Goal: Task Accomplishment & Management: Use online tool/utility

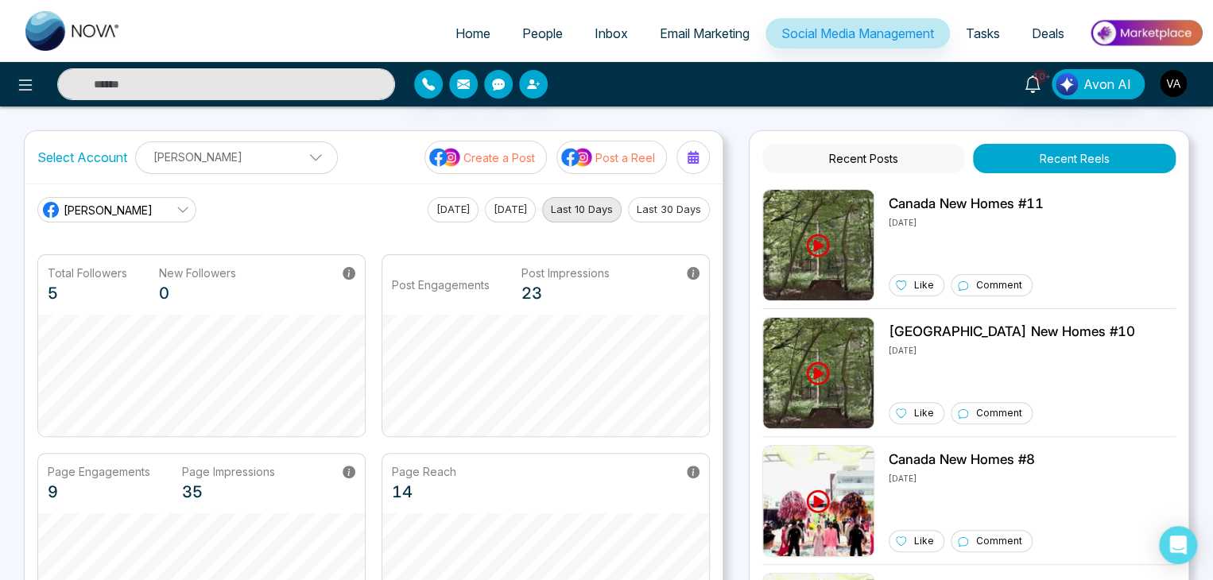
click at [905, 147] on button "Recent Posts" at bounding box center [863, 158] width 203 height 29
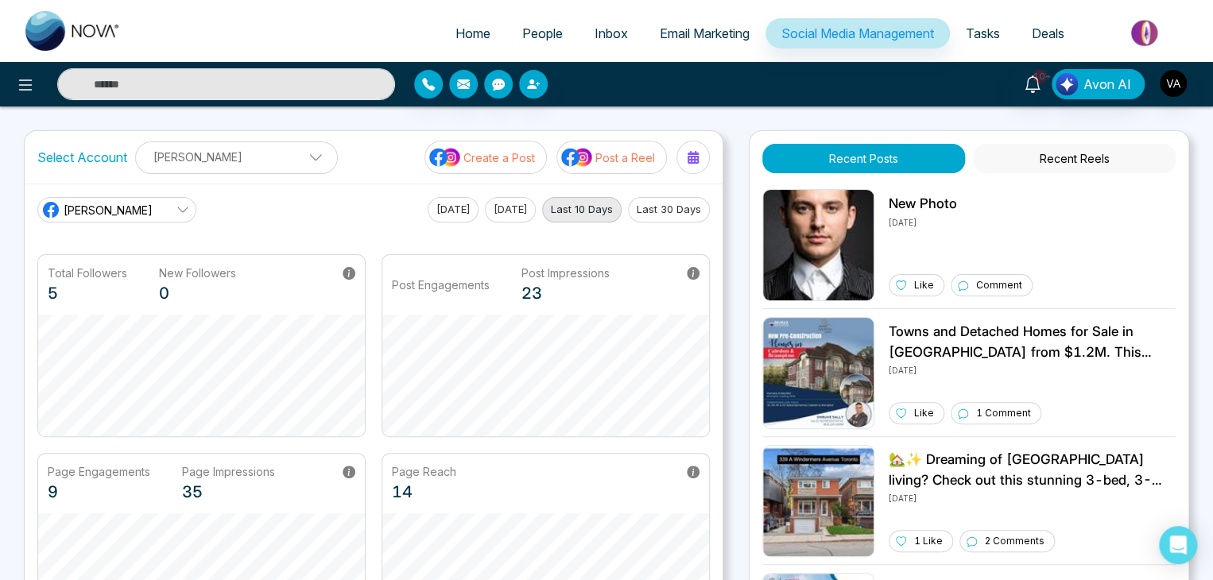
click at [1100, 157] on button "Recent Reels" at bounding box center [1074, 158] width 203 height 29
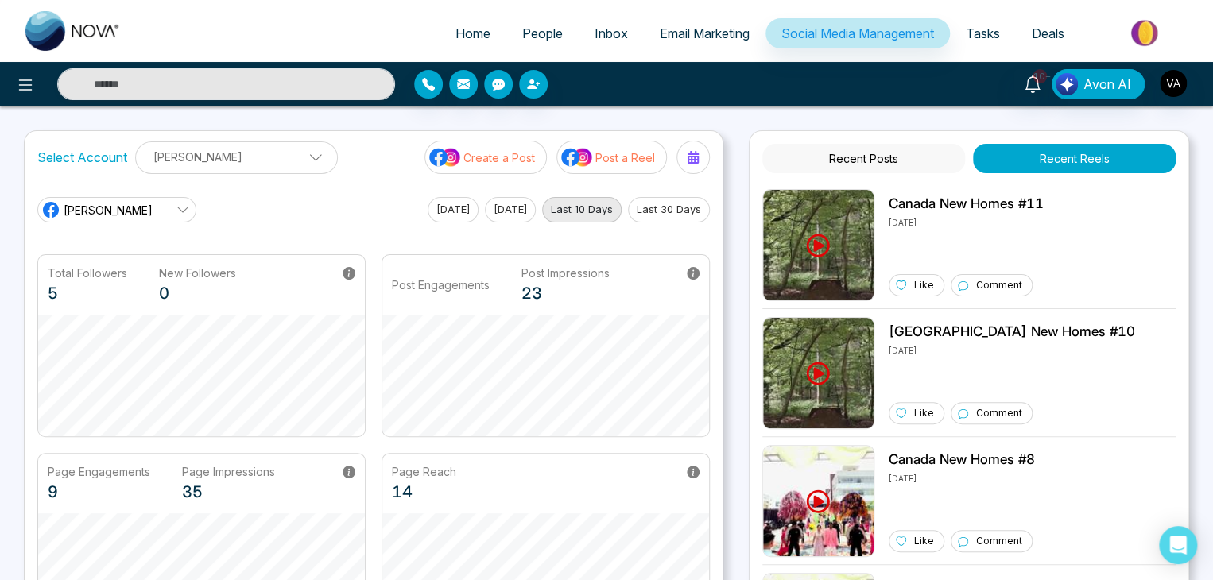
click at [613, 151] on p "Post a Reel" at bounding box center [625, 157] width 60 height 17
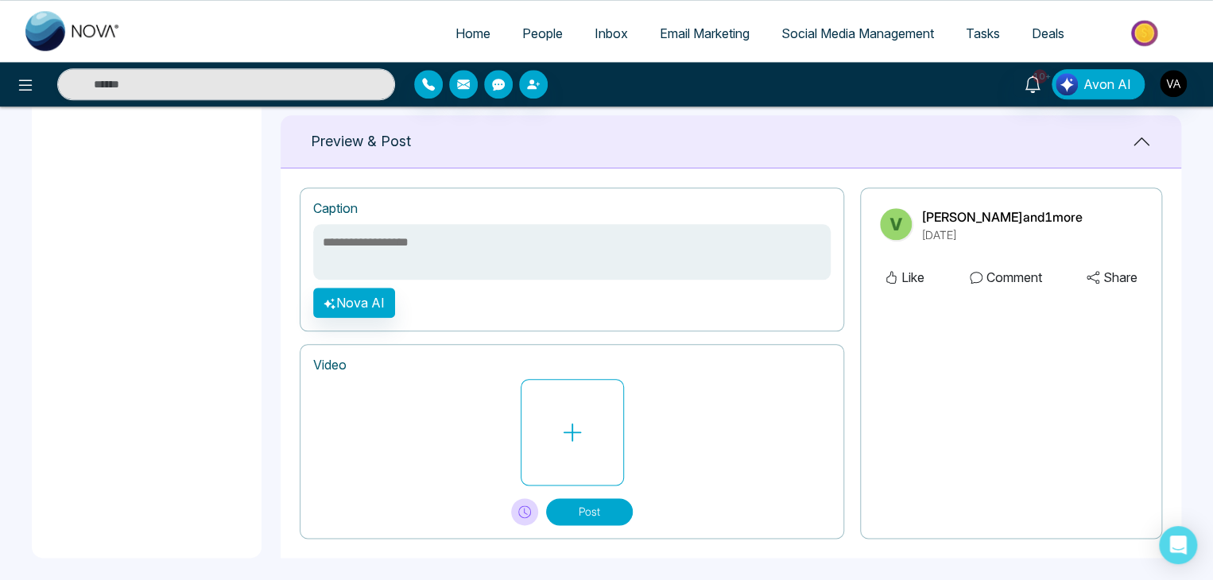
scroll to position [696, 0]
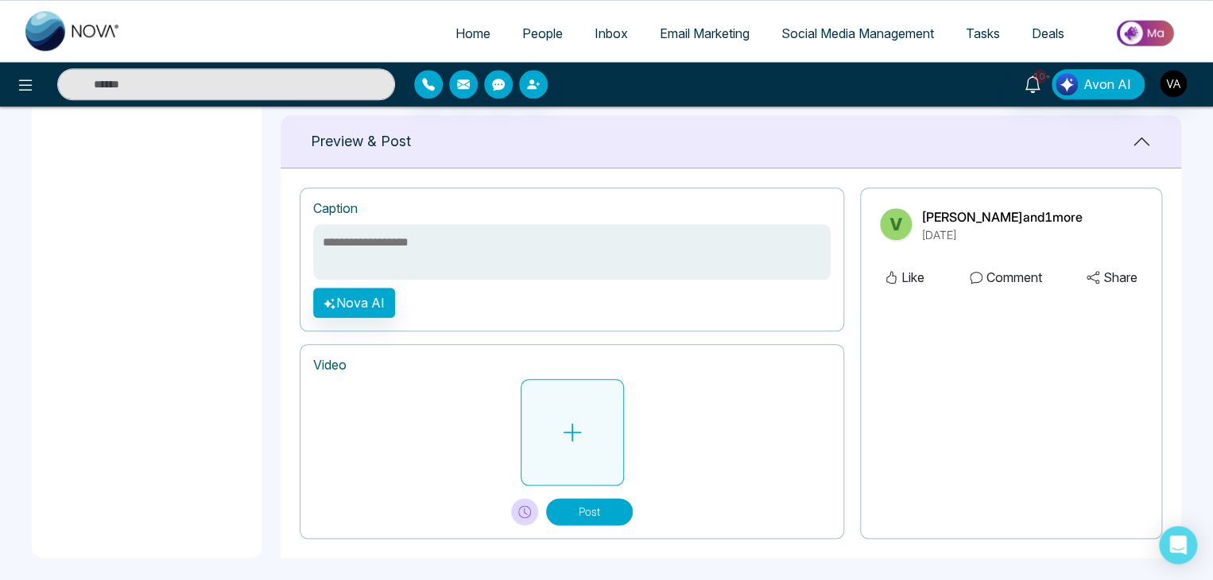
click at [547, 430] on button at bounding box center [572, 432] width 103 height 106
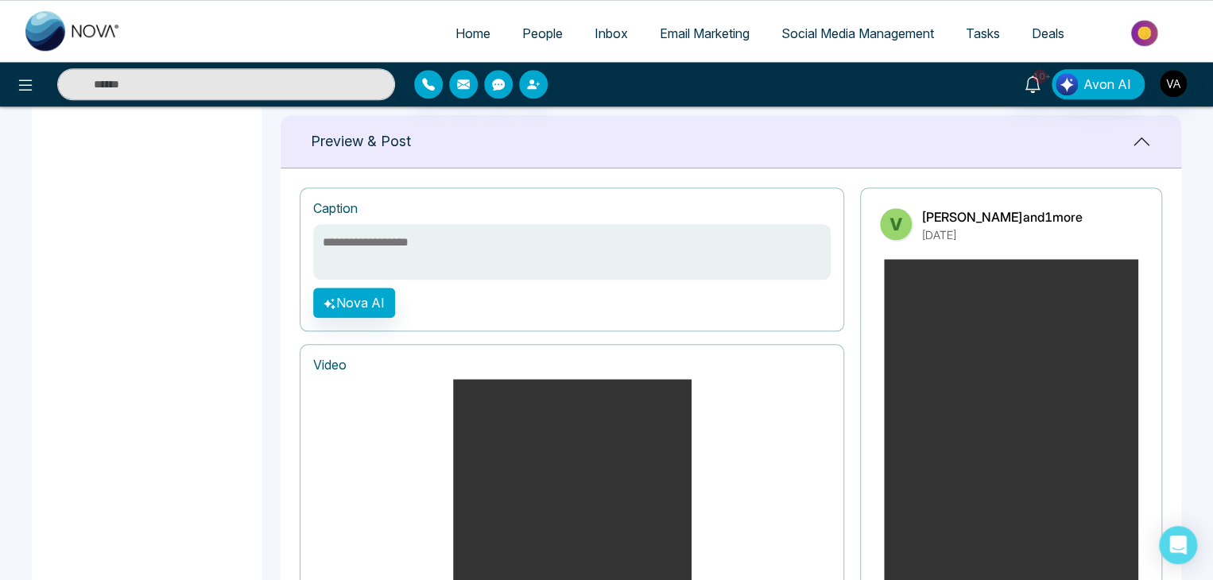
click at [641, 263] on textarea at bounding box center [571, 252] width 517 height 56
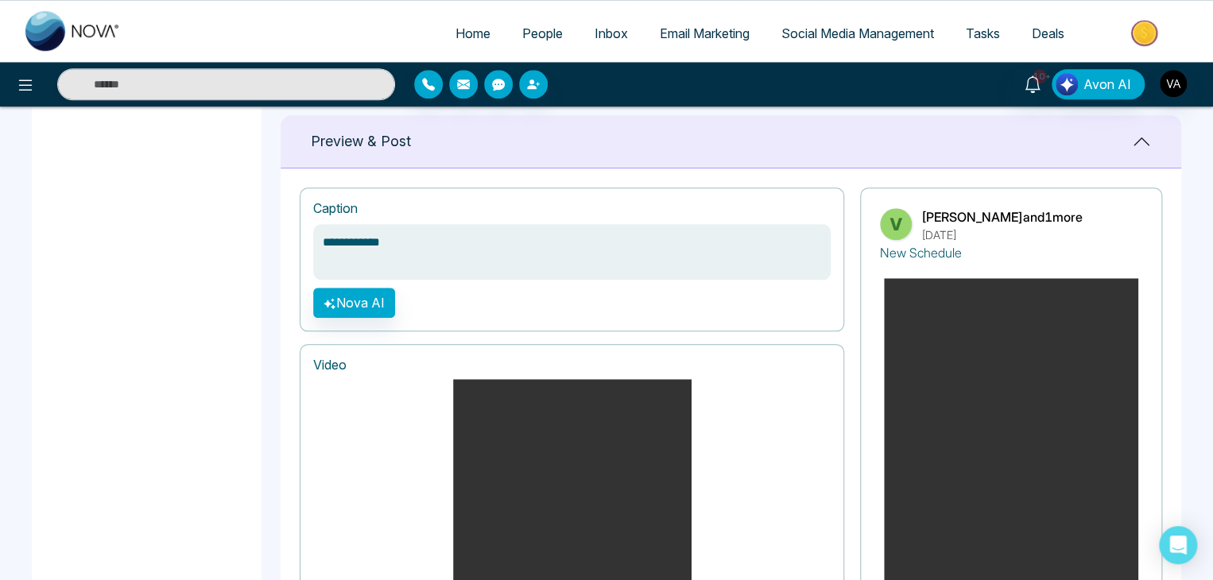
scroll to position [1052, 0]
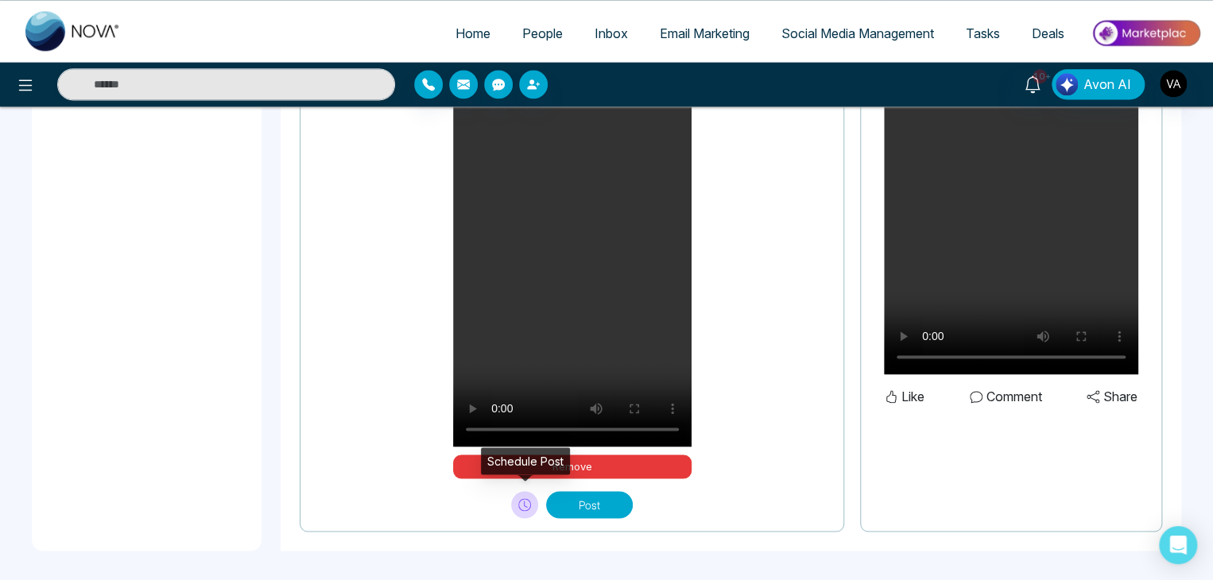
type textarea "**********"
click at [531, 508] on icon at bounding box center [524, 504] width 13 height 13
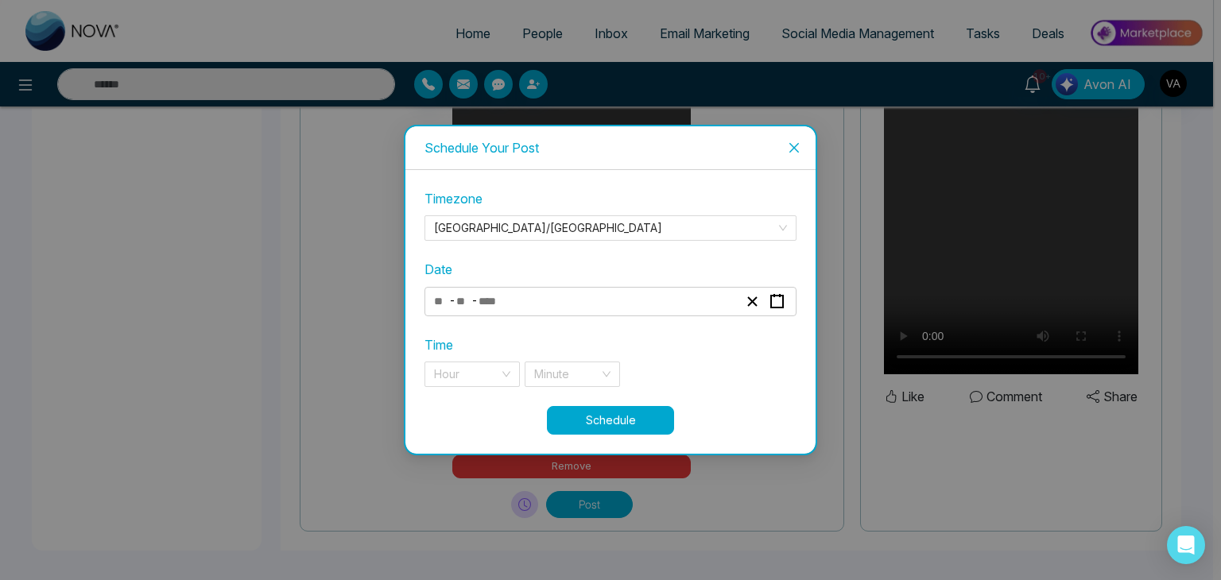
click at [651, 309] on div "- -" at bounding box center [586, 301] width 308 height 21
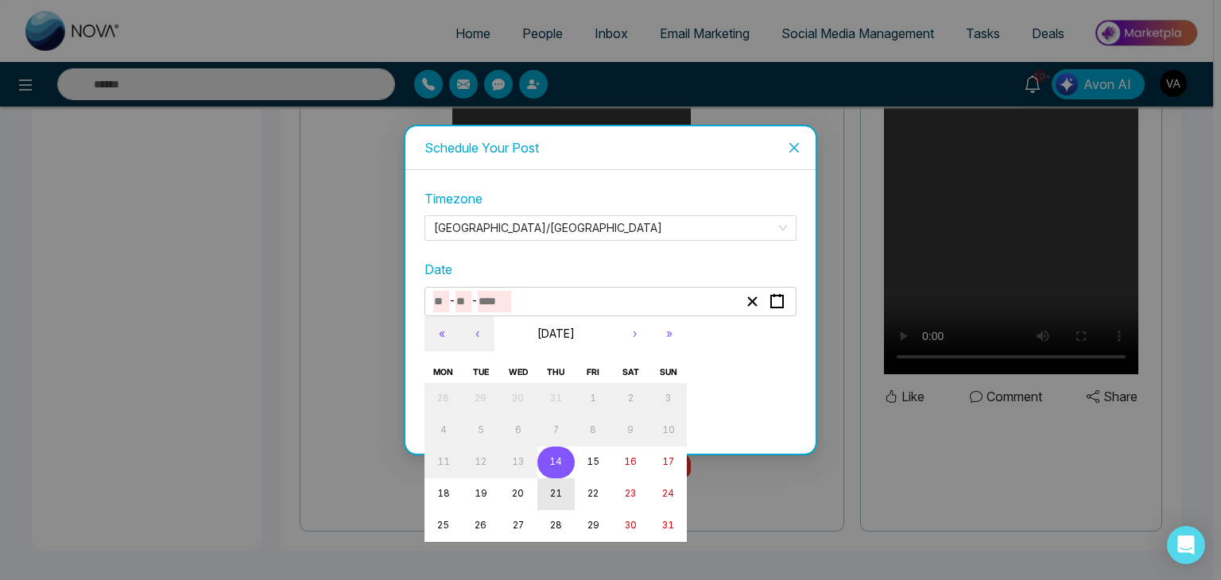
click at [556, 498] on abbr "21" at bounding box center [556, 493] width 12 height 11
type input "*"
type input "**"
type input "****"
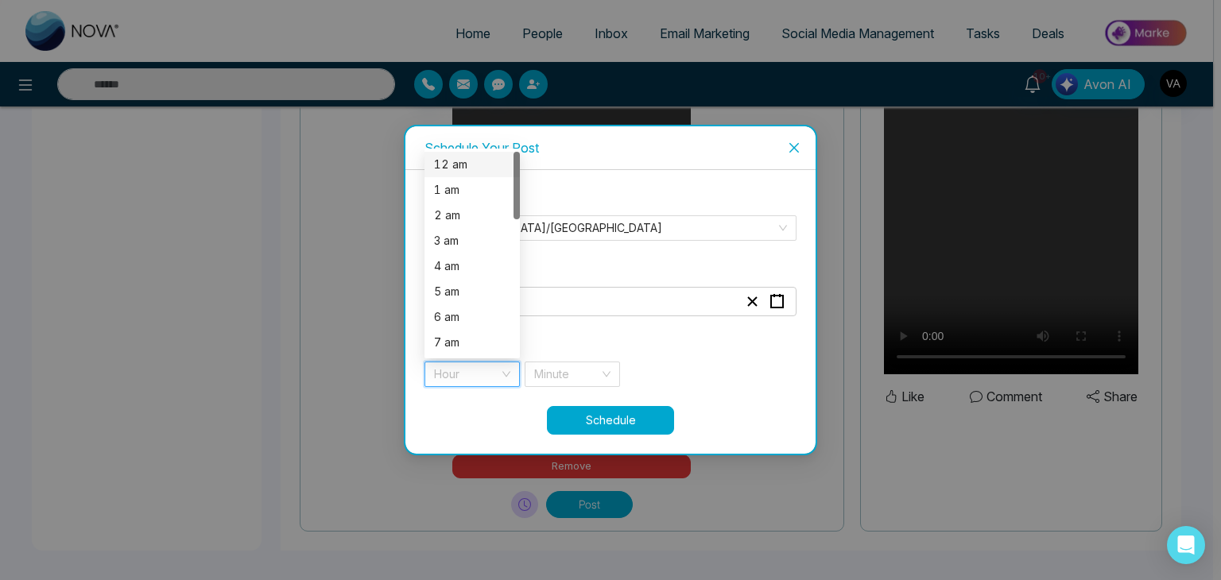
click at [458, 385] on input "search" at bounding box center [466, 374] width 65 height 24
click at [483, 219] on div "2 am" at bounding box center [472, 215] width 76 height 17
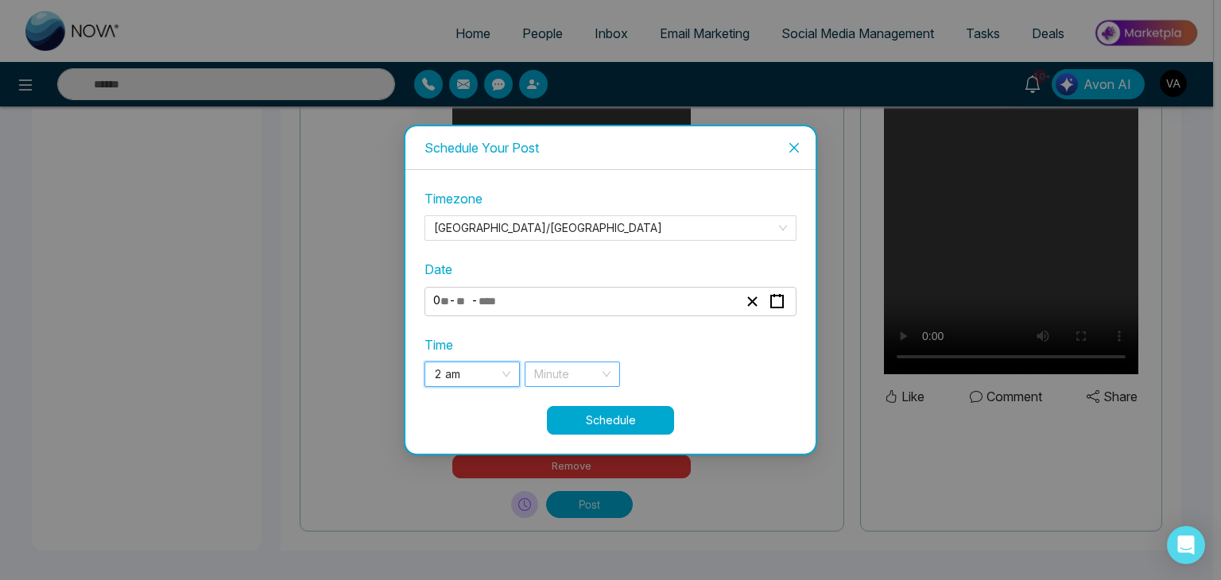
click at [549, 369] on input "search" at bounding box center [566, 374] width 65 height 24
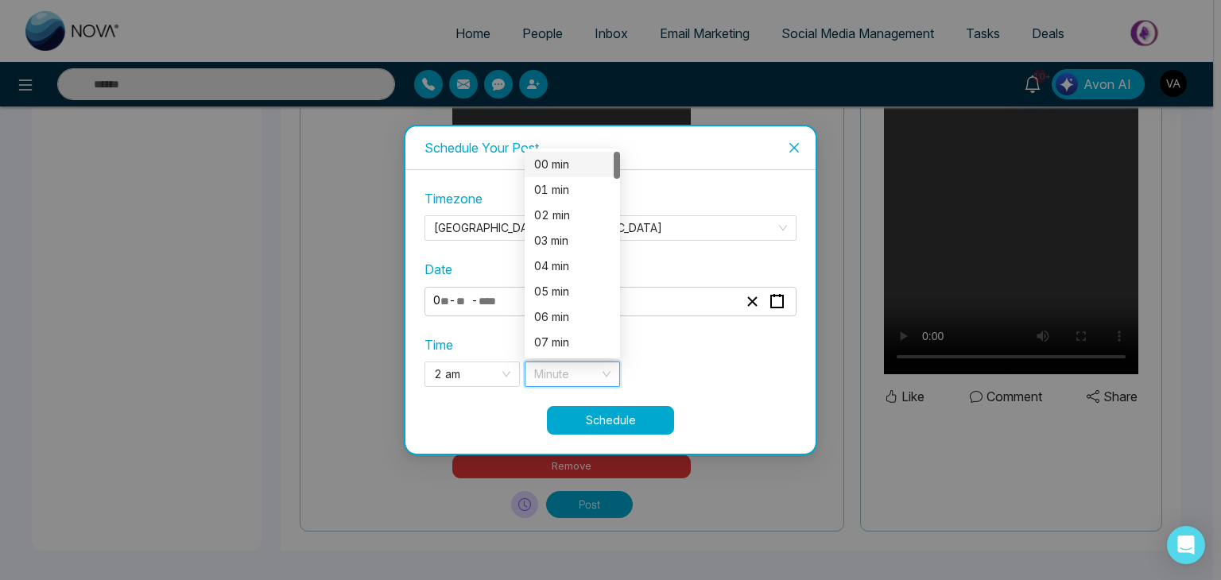
click at [569, 165] on div "00 min" at bounding box center [572, 164] width 76 height 17
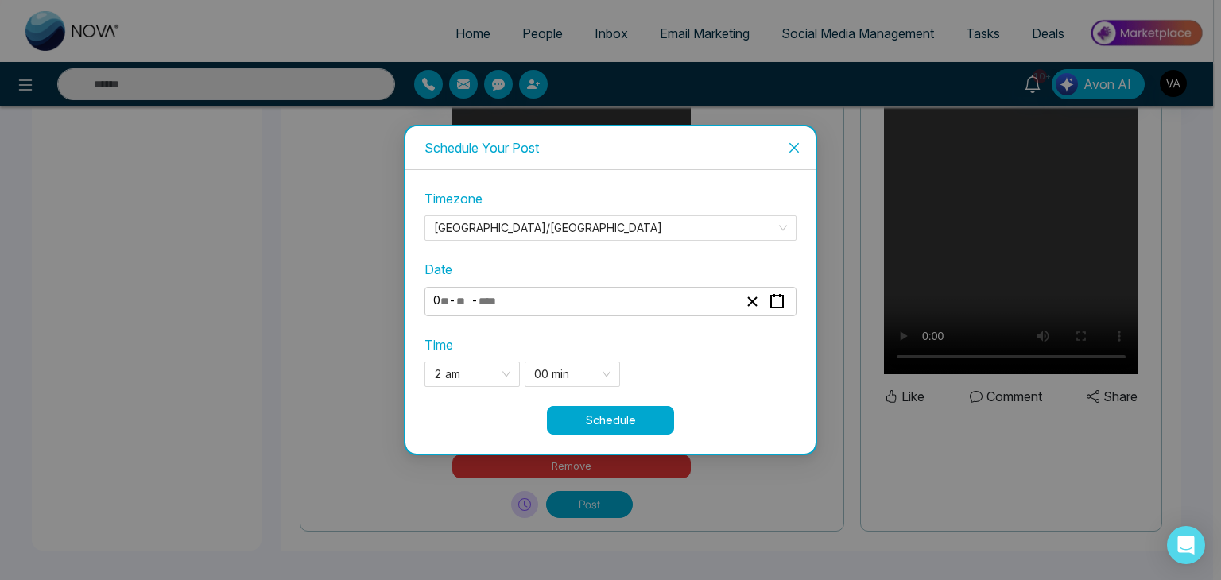
click at [609, 417] on button "Schedule" at bounding box center [610, 420] width 127 height 29
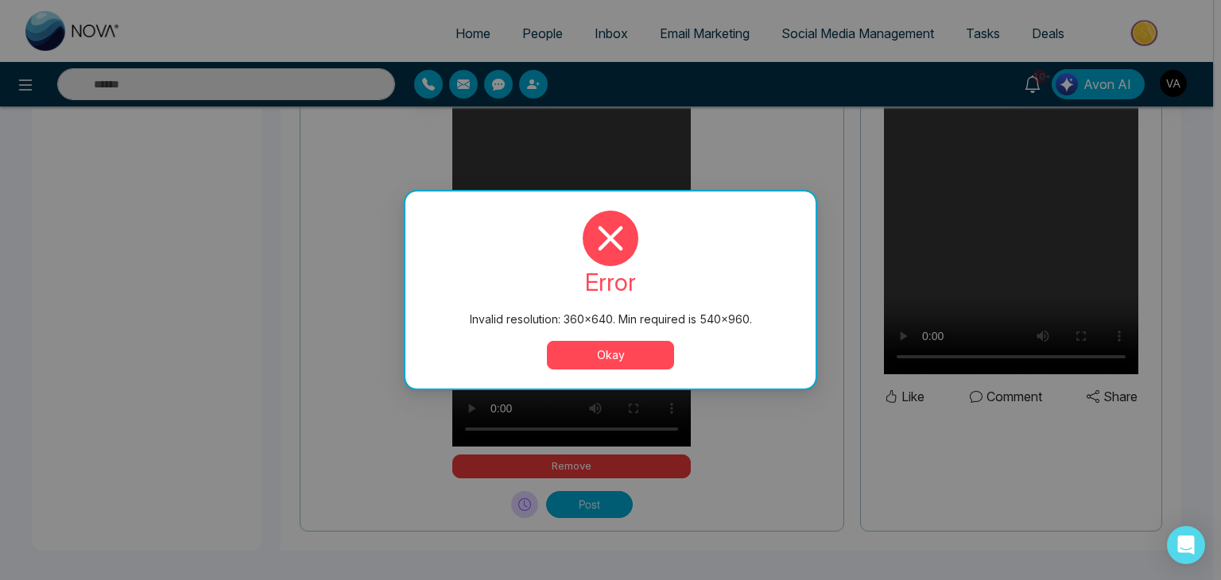
click at [614, 346] on button "Okay" at bounding box center [610, 355] width 127 height 29
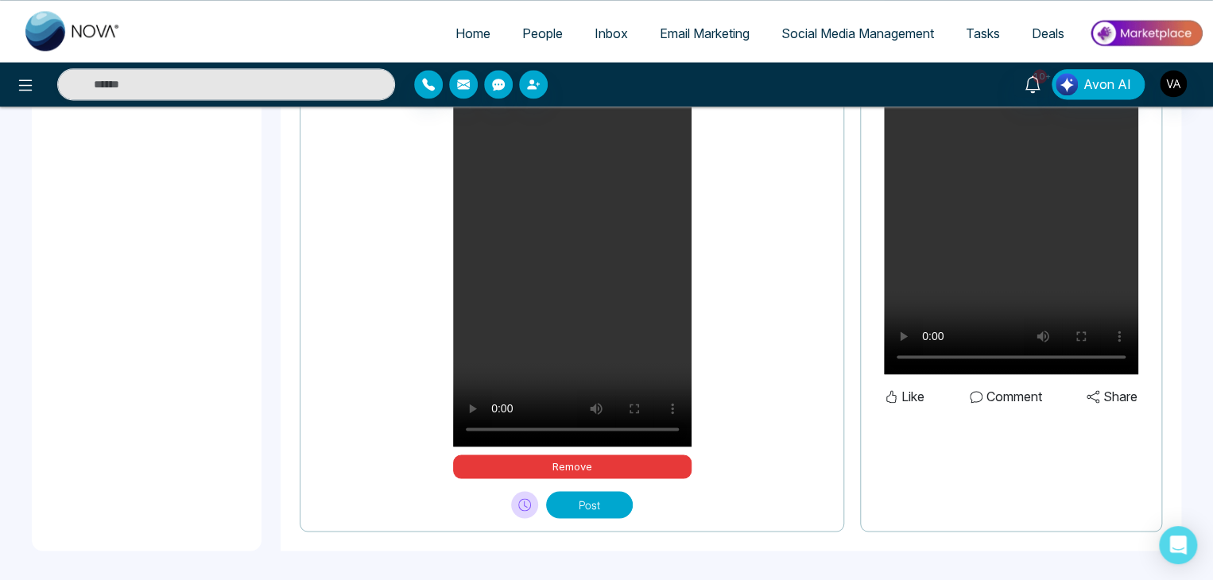
click at [614, 346] on video "Your browser does not support the video tag." at bounding box center [572, 235] width 238 height 424
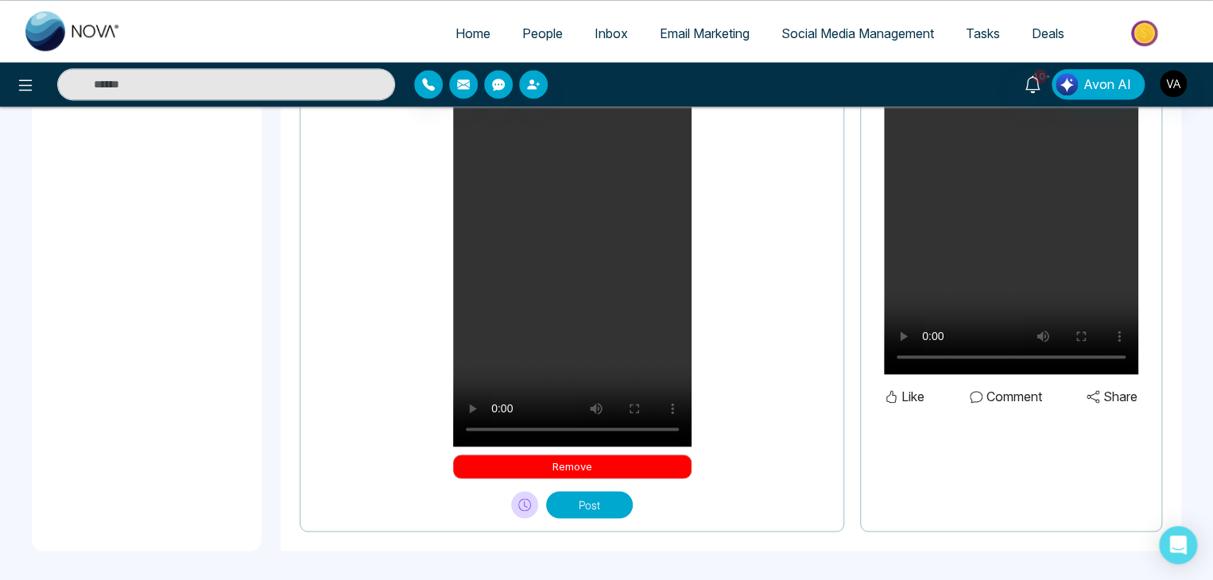
click at [616, 468] on button "Remove" at bounding box center [572, 467] width 238 height 24
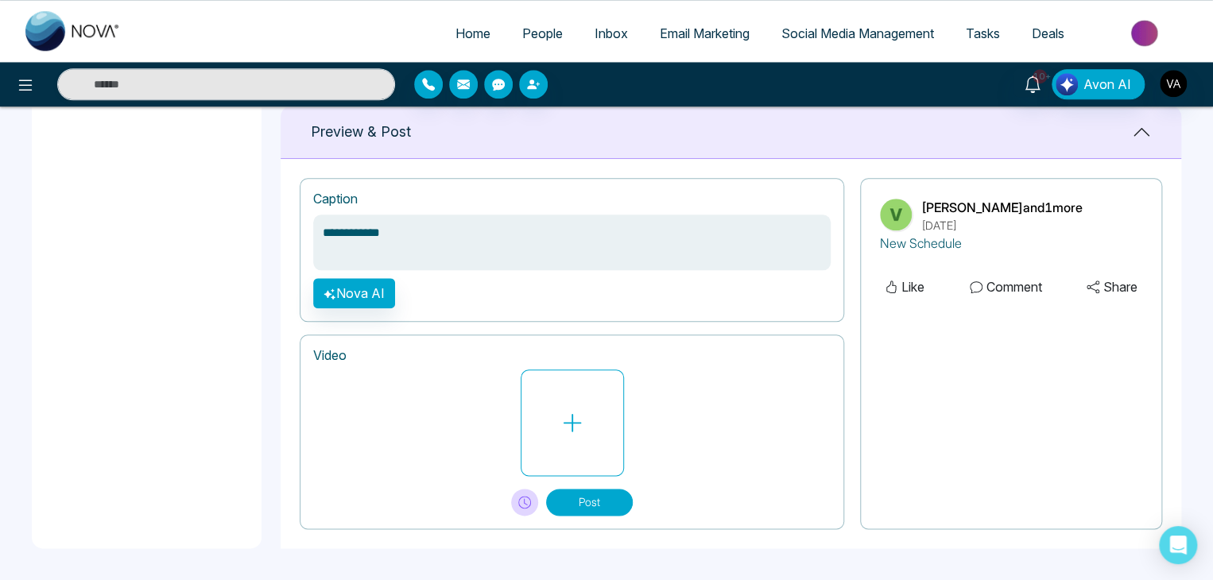
scroll to position [704, 0]
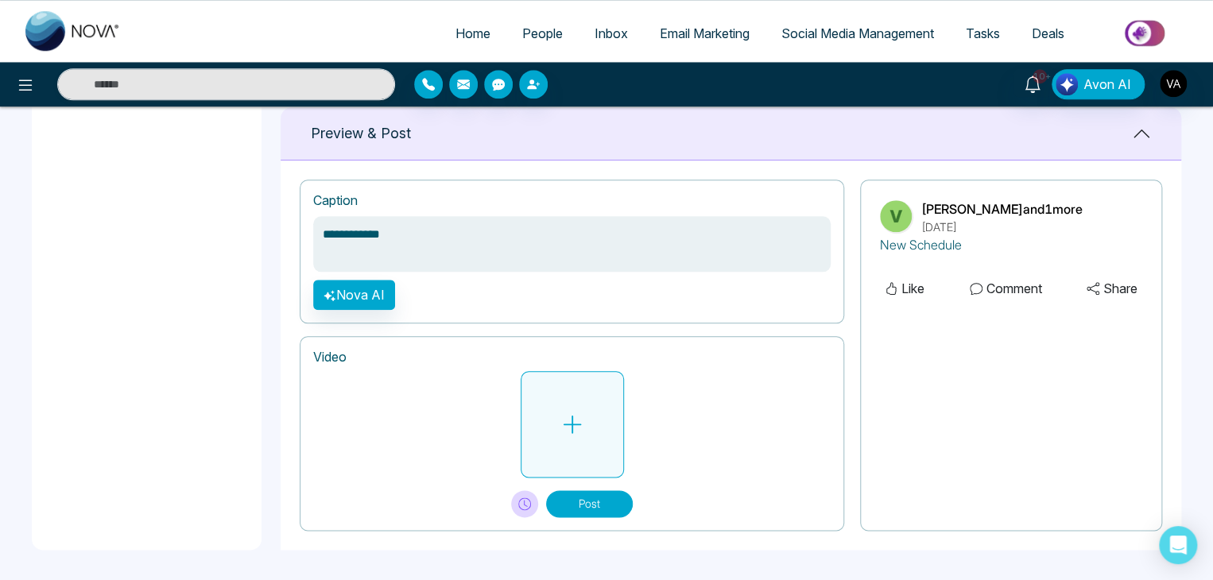
click at [575, 424] on icon at bounding box center [572, 424] width 24 height 24
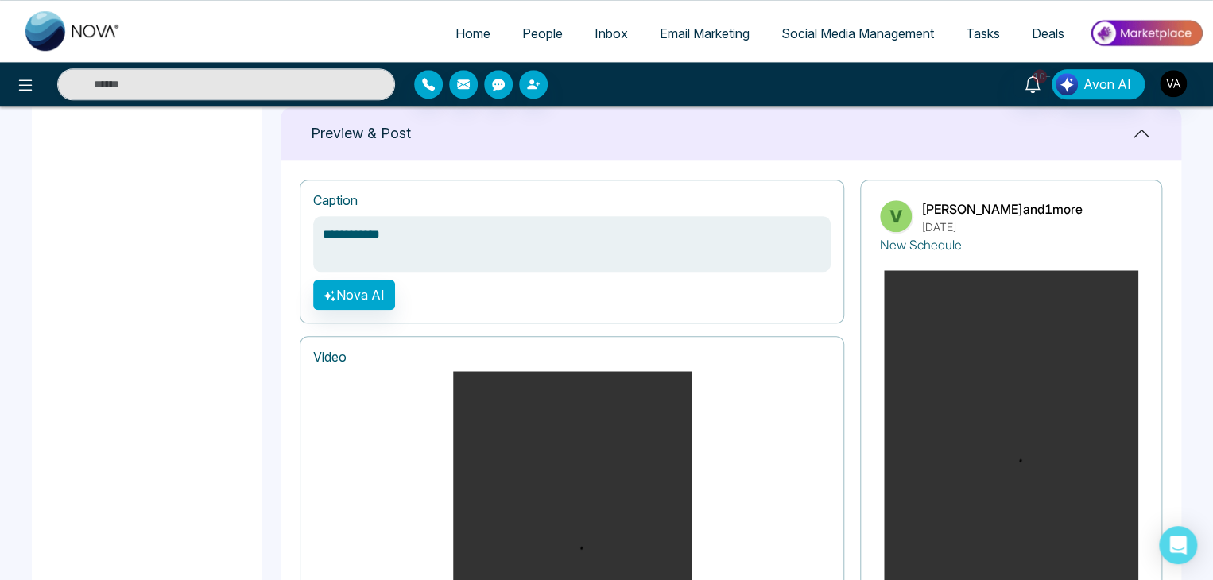
scroll to position [1052, 0]
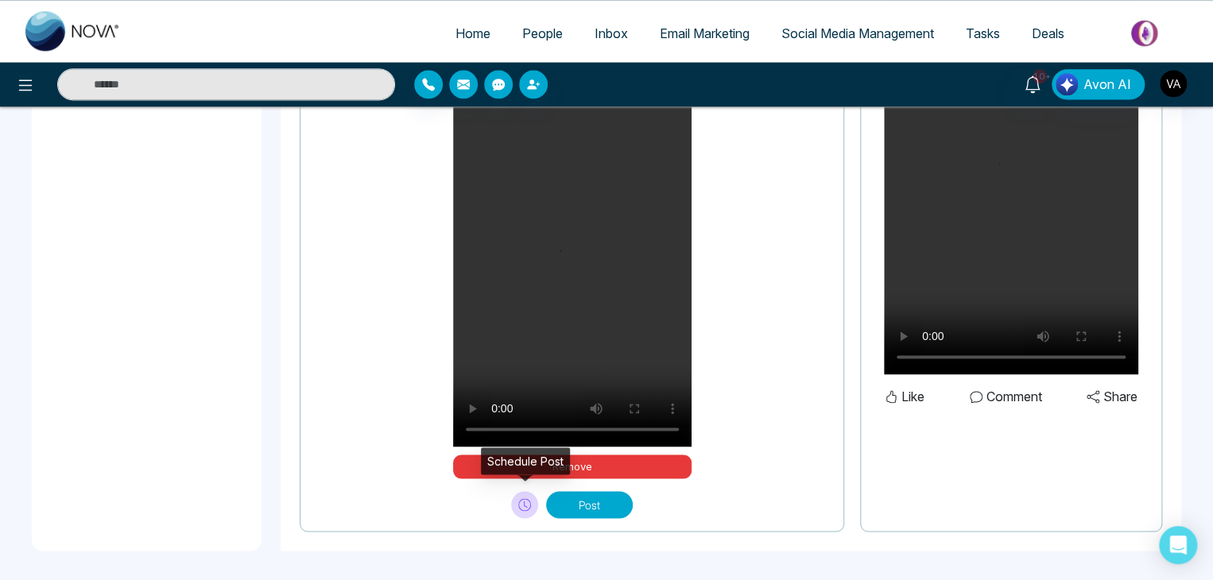
click at [518, 500] on icon at bounding box center [524, 504] width 13 height 13
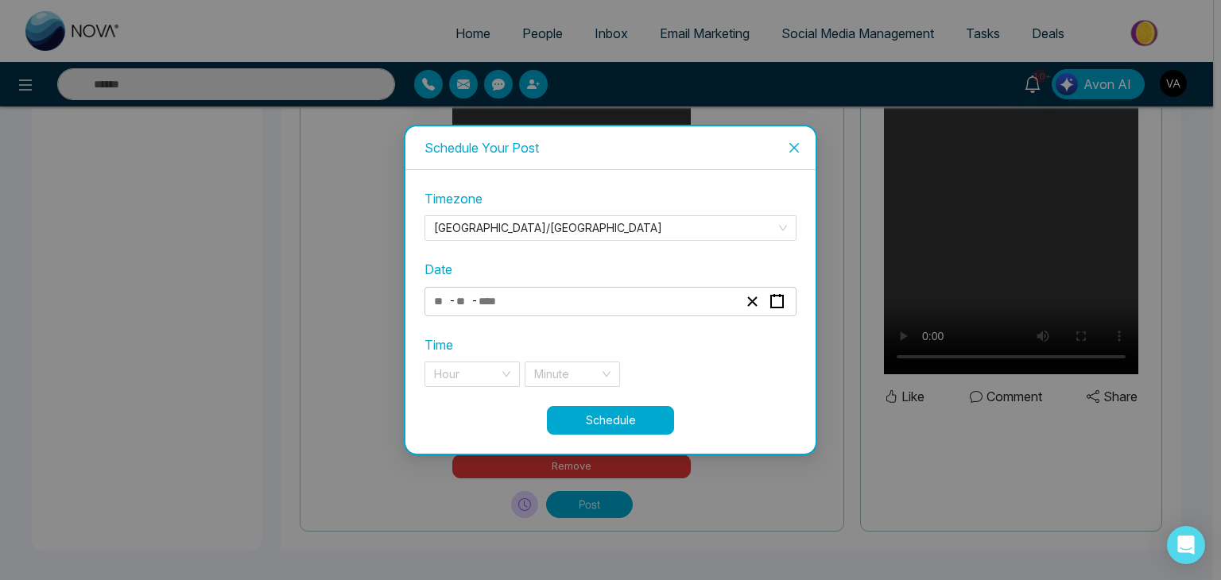
click at [548, 305] on div "- -" at bounding box center [586, 301] width 308 height 21
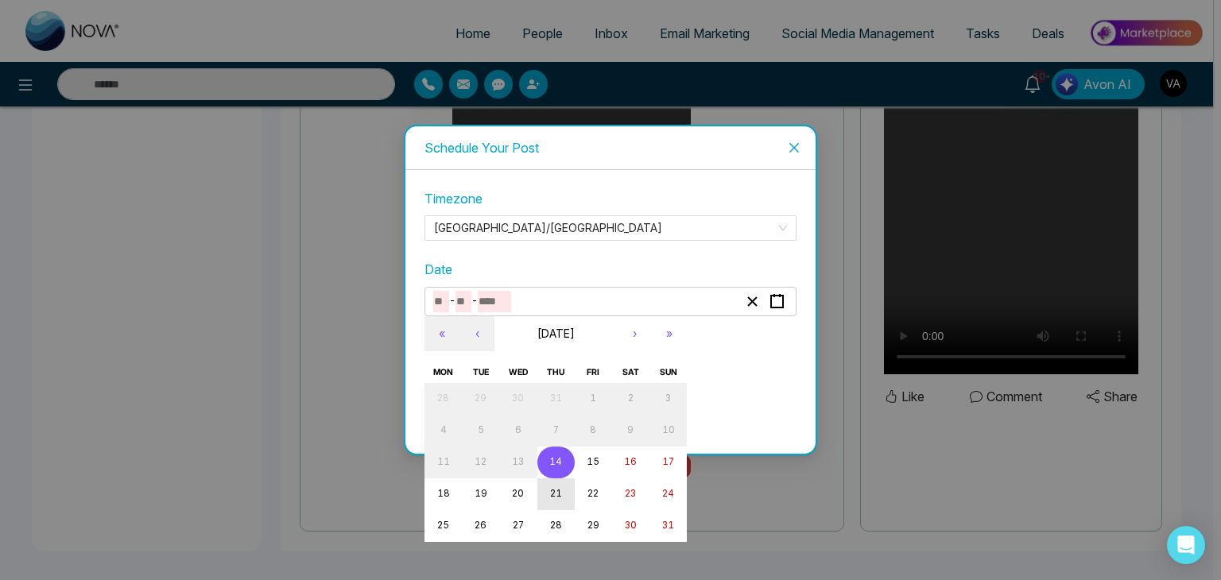
click at [555, 495] on abbr "21" at bounding box center [556, 493] width 12 height 11
type input "*"
type input "**"
type input "****"
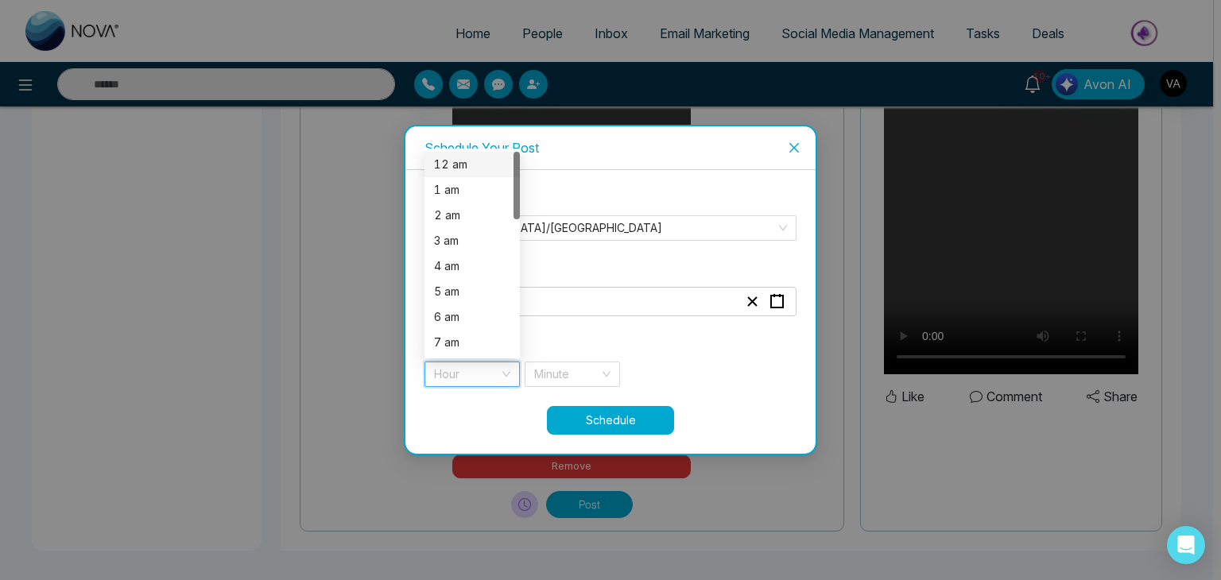
click at [464, 377] on input "search" at bounding box center [466, 374] width 65 height 24
click at [471, 190] on div "1 am" at bounding box center [472, 189] width 76 height 17
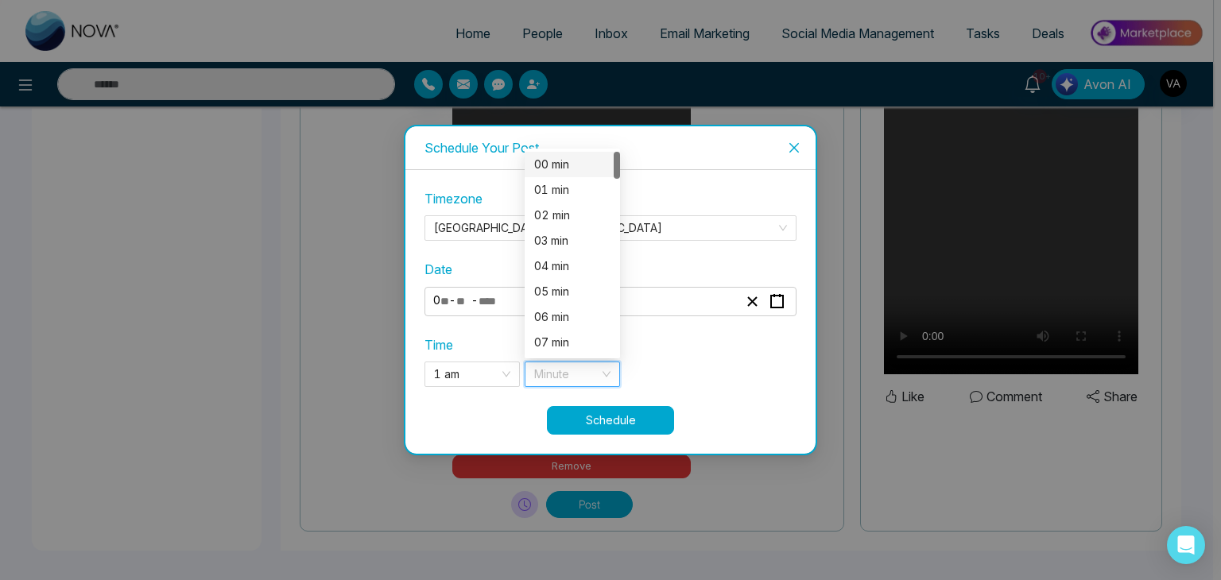
click at [590, 377] on input "search" at bounding box center [566, 374] width 65 height 24
click at [573, 157] on div "00 min" at bounding box center [572, 164] width 76 height 17
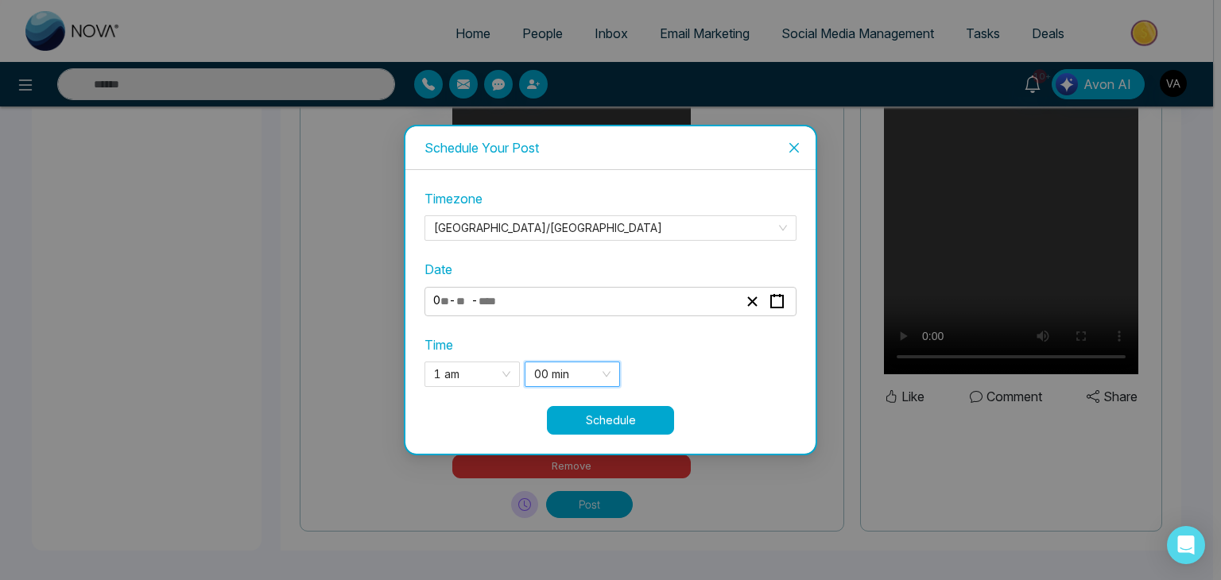
click at [621, 408] on button "Schedule" at bounding box center [610, 420] width 127 height 29
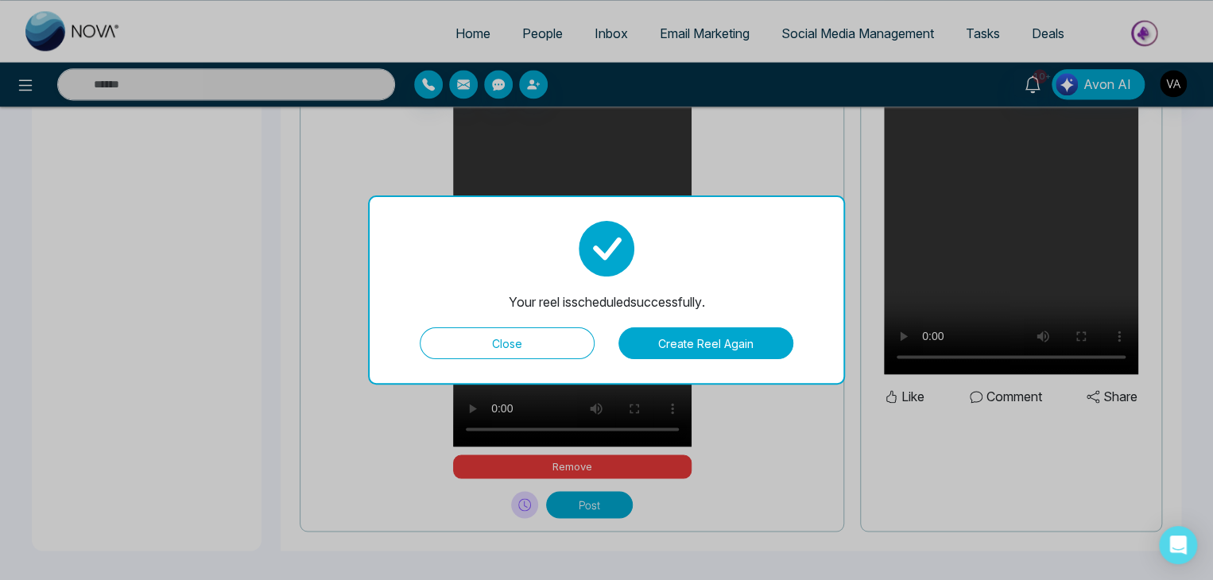
click at [811, 33] on div "Your reel is scheduled successfully. Close Create Reel Again" at bounding box center [606, 290] width 1213 height 580
click at [489, 354] on button "Close" at bounding box center [507, 343] width 175 height 32
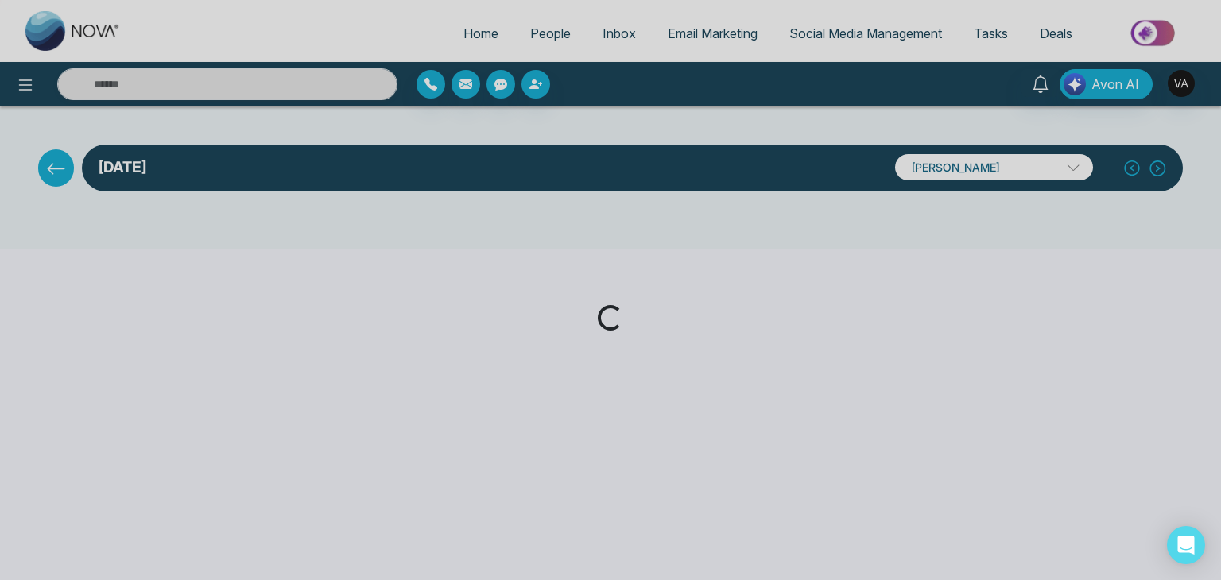
click at [866, 26] on div "Loading..." at bounding box center [610, 290] width 1221 height 580
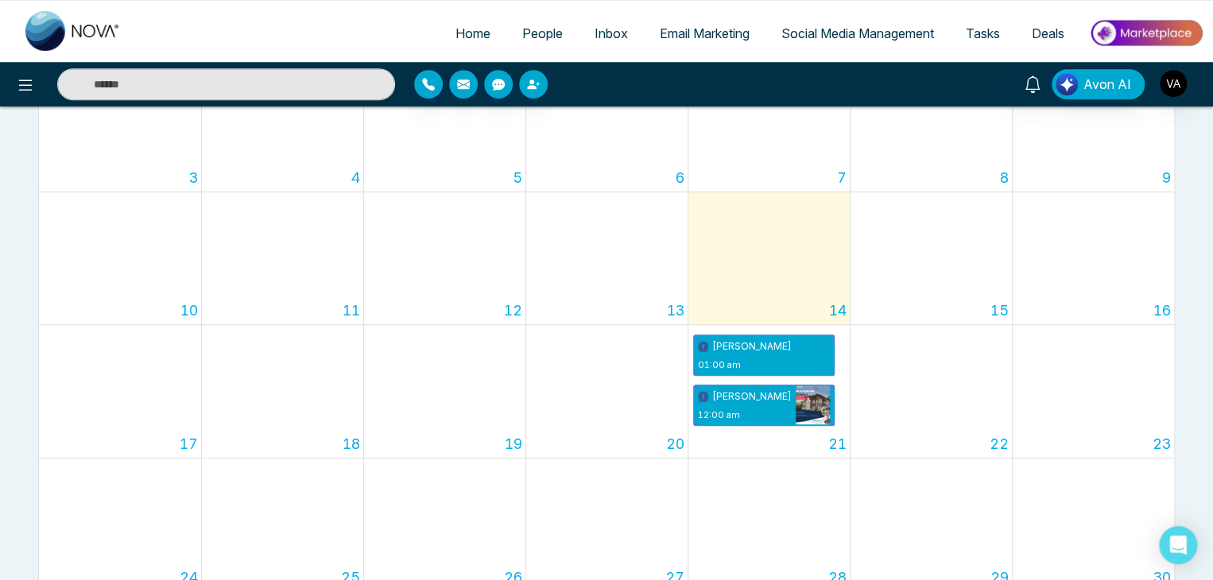
scroll to position [339, 0]
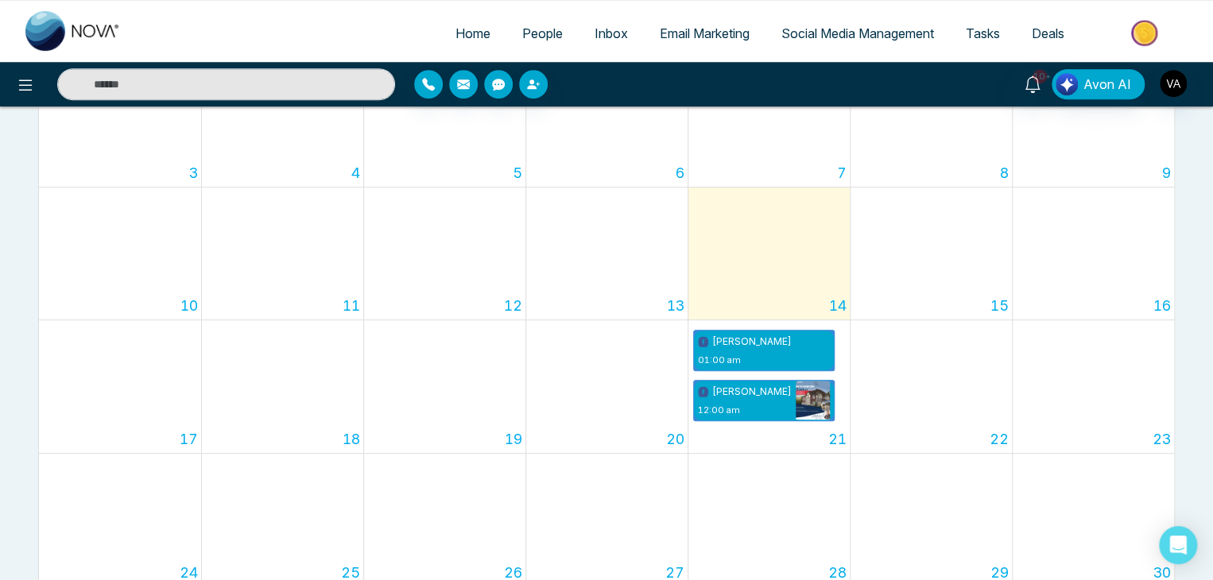
click at [830, 39] on span "Social Media Management" at bounding box center [857, 33] width 153 height 16
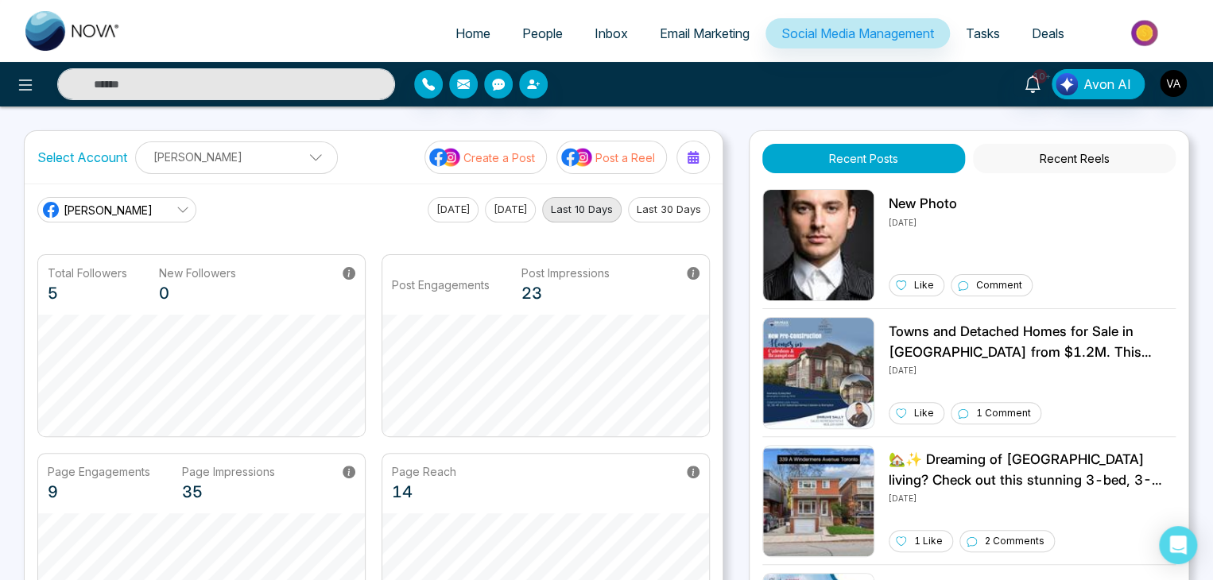
click at [1067, 158] on button "Recent Reels" at bounding box center [1074, 158] width 203 height 29
